Goal: Task Accomplishment & Management: Manage account settings

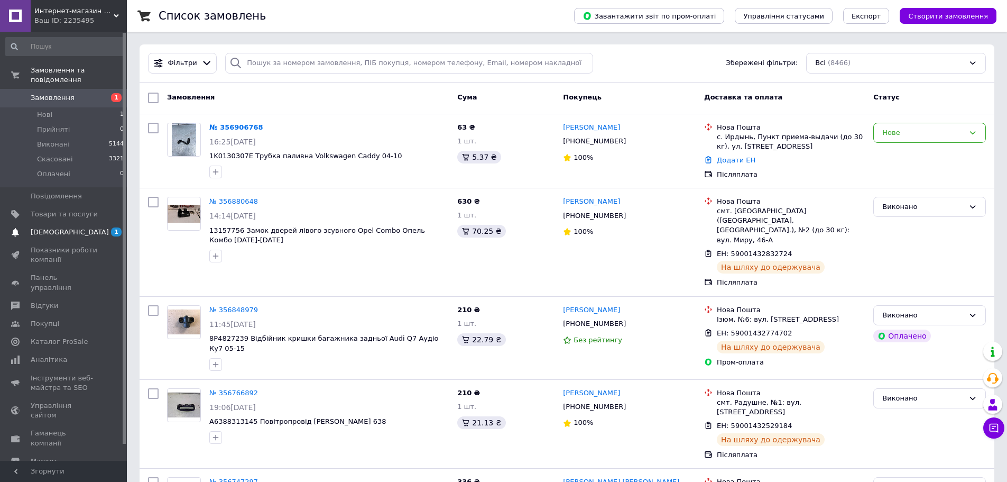
click at [49, 227] on span "[DEMOGRAPHIC_DATA]" at bounding box center [70, 232] width 78 height 10
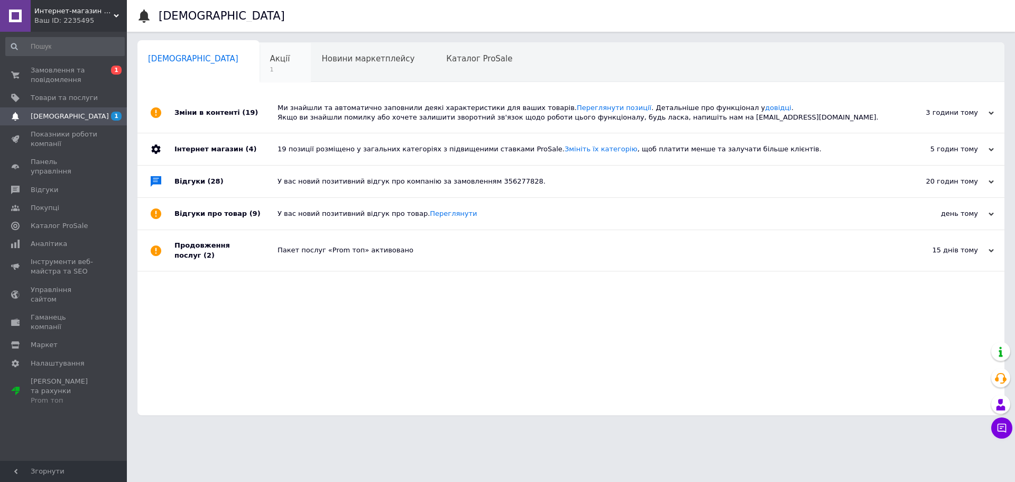
click at [270, 59] on span "Акції" at bounding box center [280, 59] width 20 height 10
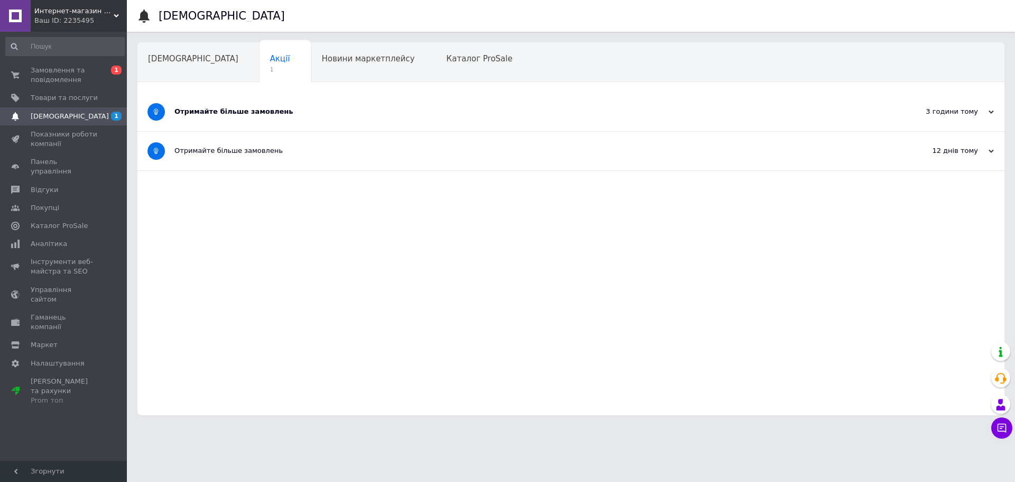
click at [220, 113] on div "Отримайте більше замовлень" at bounding box center [532, 112] width 714 height 10
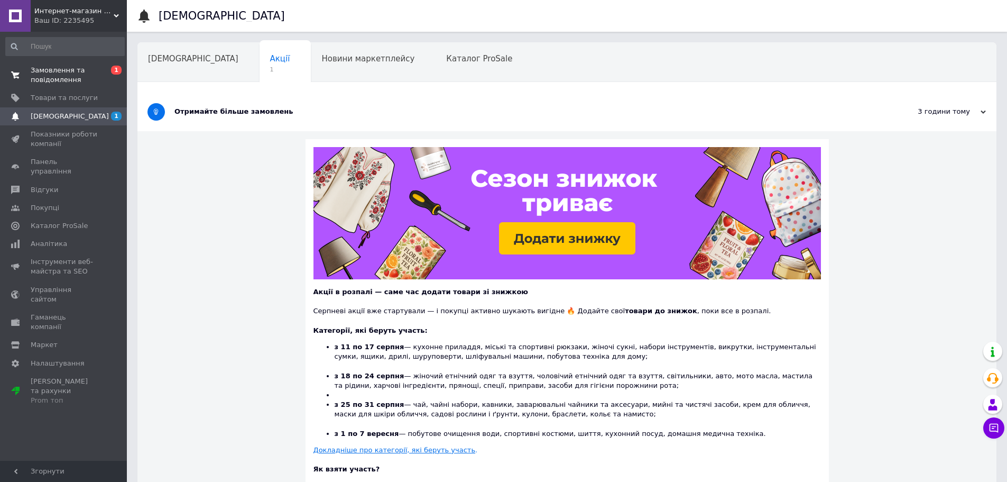
click at [48, 74] on span "Замовлення та повідомлення" at bounding box center [64, 75] width 67 height 19
